Goal: Information Seeking & Learning: Learn about a topic

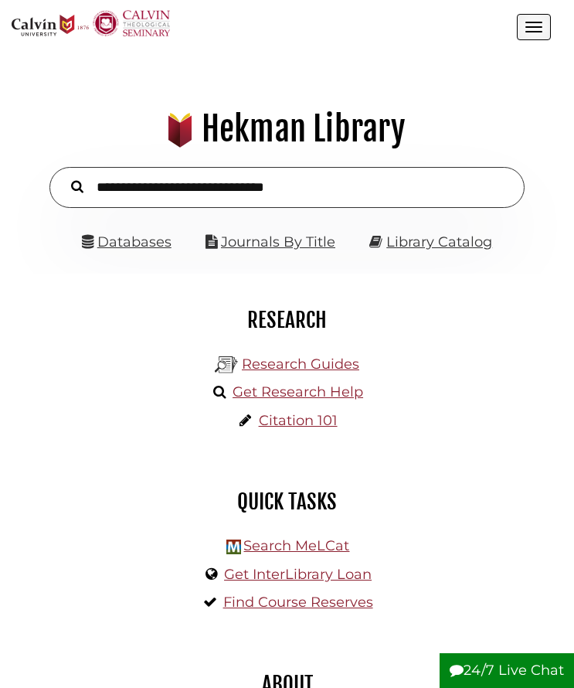
scroll to position [176, 528]
click at [134, 255] on div "Databases Journals By Title Library Catalog" at bounding box center [287, 249] width 551 height 49
click at [145, 247] on link "Databases" at bounding box center [127, 241] width 90 height 17
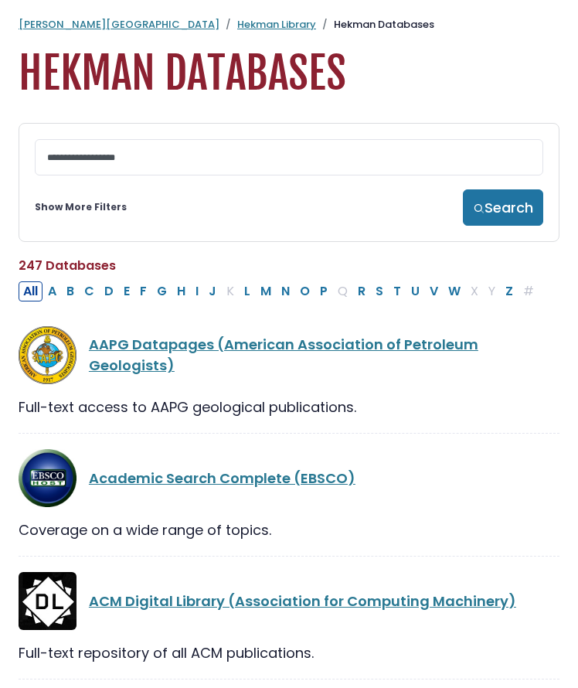
scroll to position [11, 0]
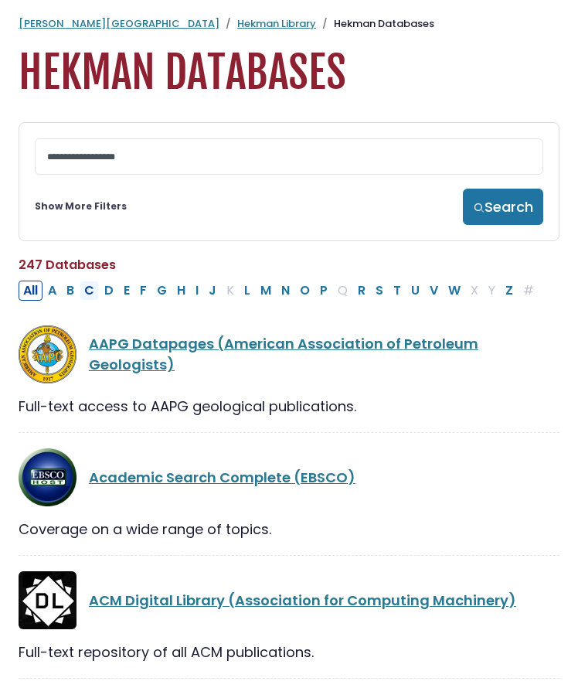
click at [86, 292] on button "C" at bounding box center [89, 290] width 19 height 20
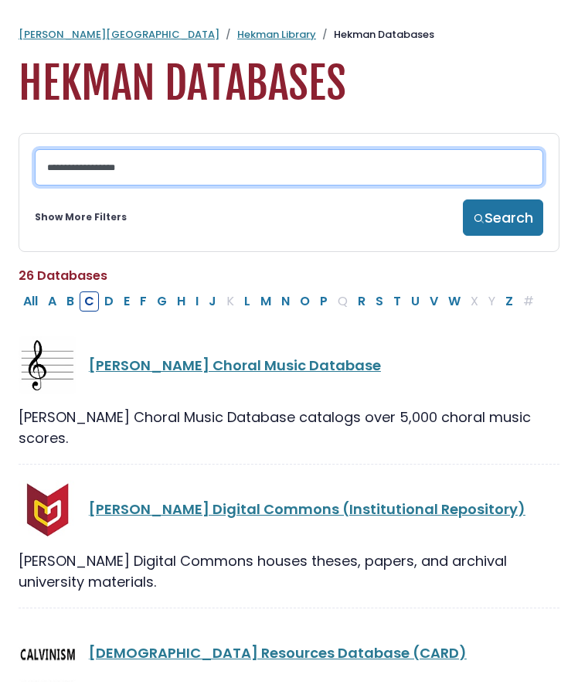
click at [164, 170] on input "Search database by title or keyword" at bounding box center [289, 167] width 508 height 36
type input "****"
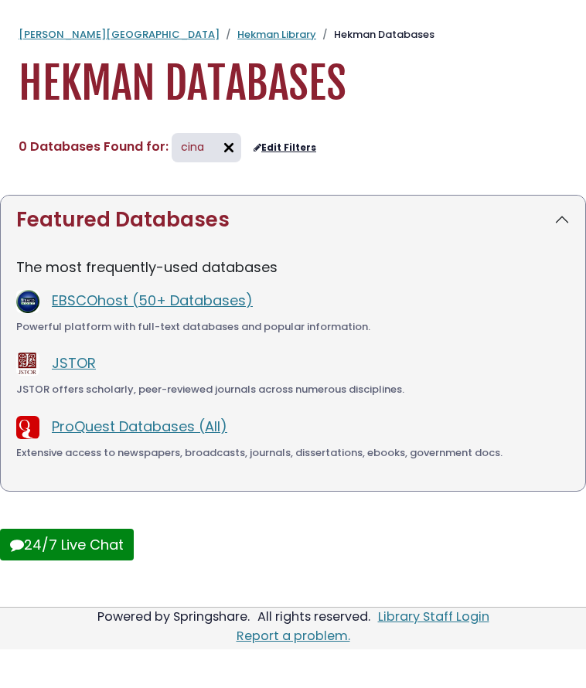
click at [224, 145] on img at bounding box center [228, 147] width 25 height 25
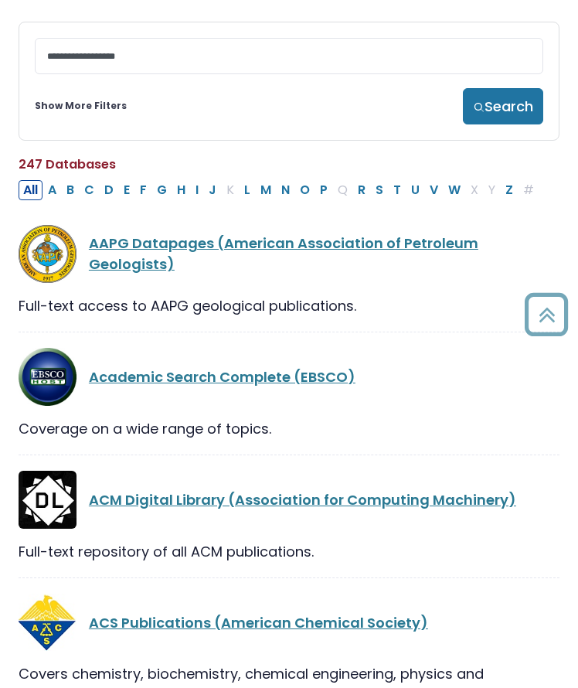
scroll to position [110, 0]
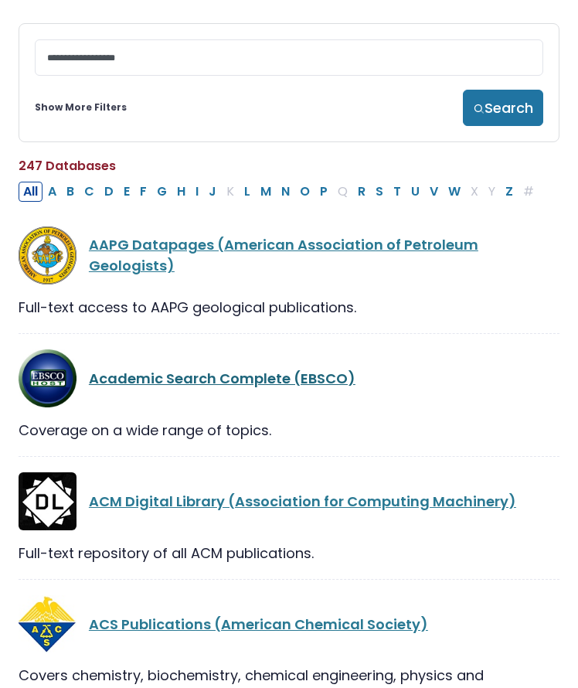
click at [136, 378] on link "Academic Search Complete (EBSCO)" at bounding box center [222, 378] width 267 height 19
click at [143, 388] on link "Academic Search Complete (EBSCO)" at bounding box center [222, 378] width 267 height 19
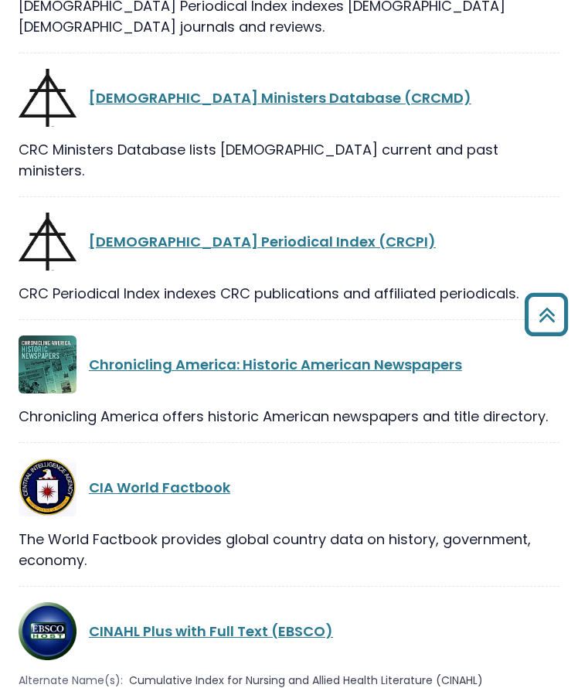
scroll to position [7546, 0]
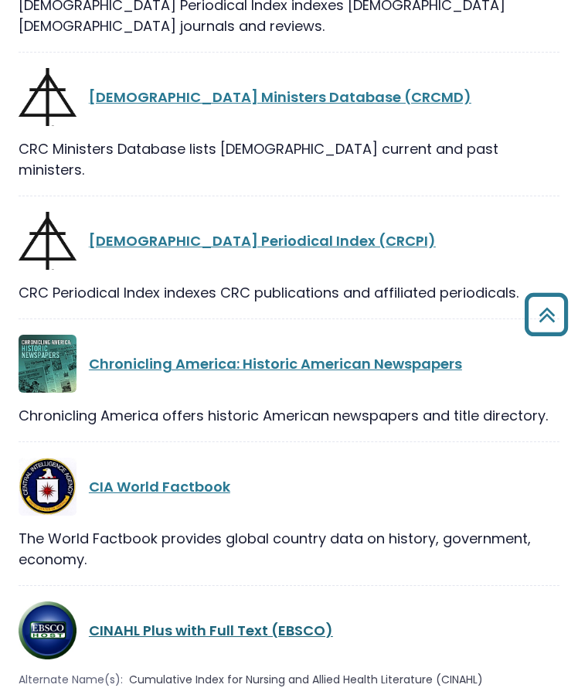
click at [237, 620] on link "CINAHL Plus with Full Text (EBSCO)" at bounding box center [211, 629] width 244 height 19
